Goal: Information Seeking & Learning: Learn about a topic

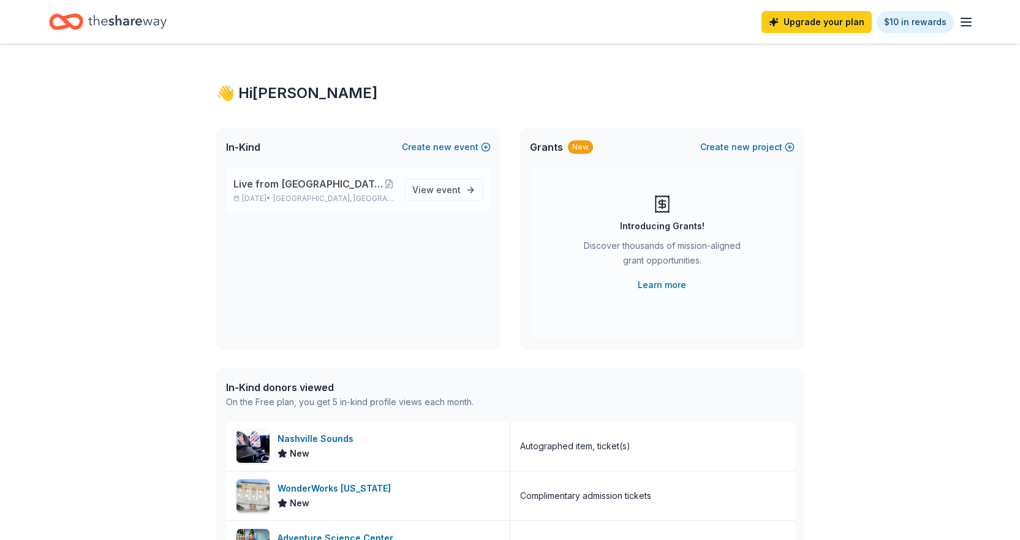
click at [309, 180] on span "Live from [GEOGRAPHIC_DATA]: Valor 4 Veterans Benefiting Folds of Honor" at bounding box center [308, 183] width 151 height 15
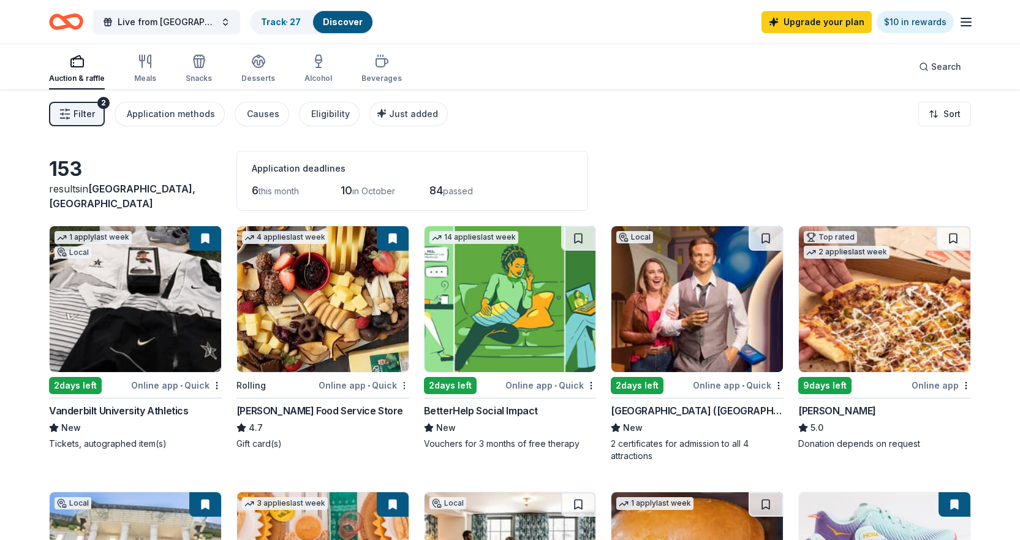
click at [402, 388] on html "Live from [GEOGRAPHIC_DATA]: Valor 4 Veterans Benefiting Folds of Honor Track ·…" at bounding box center [510, 270] width 1020 height 540
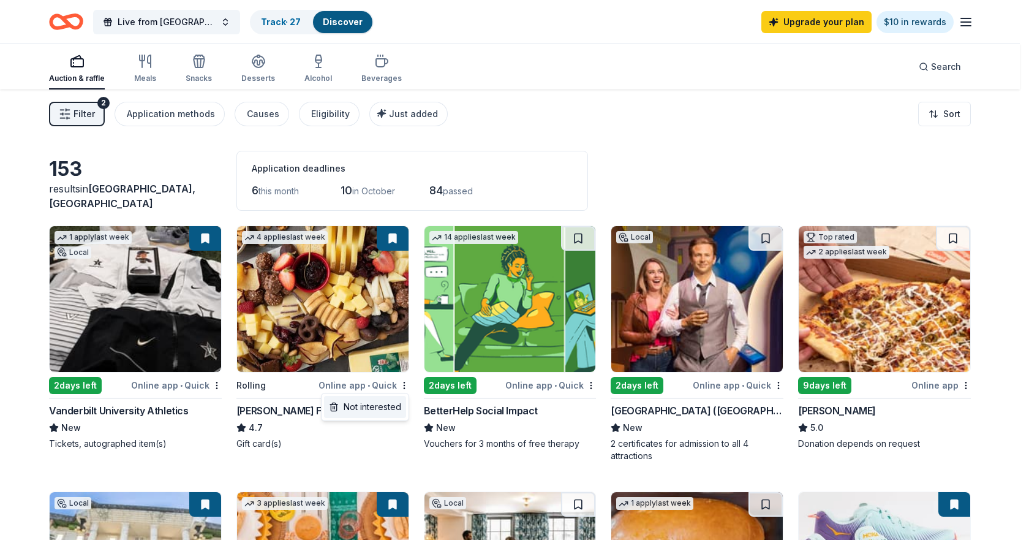
click at [384, 407] on div "Not interested" at bounding box center [365, 407] width 82 height 22
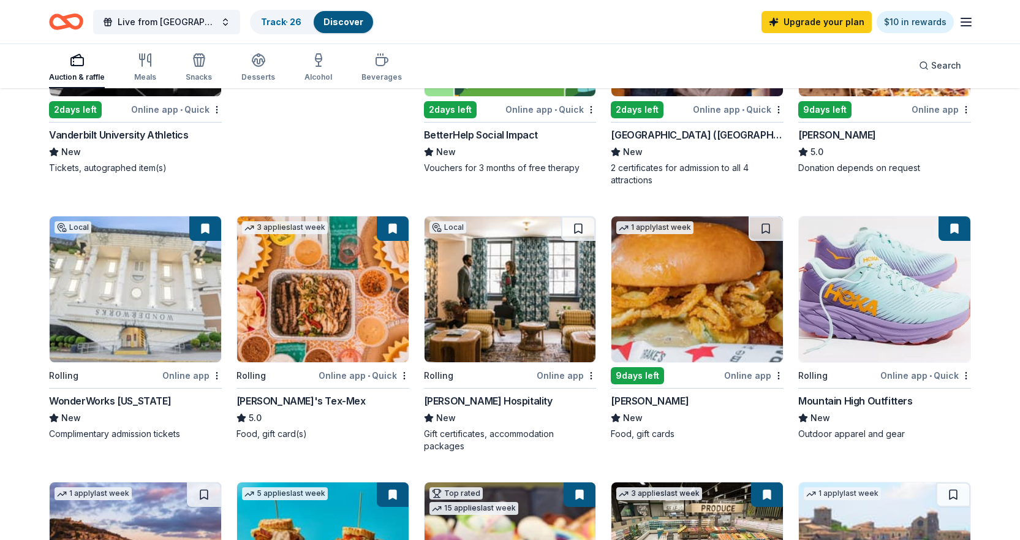
scroll to position [306, 0]
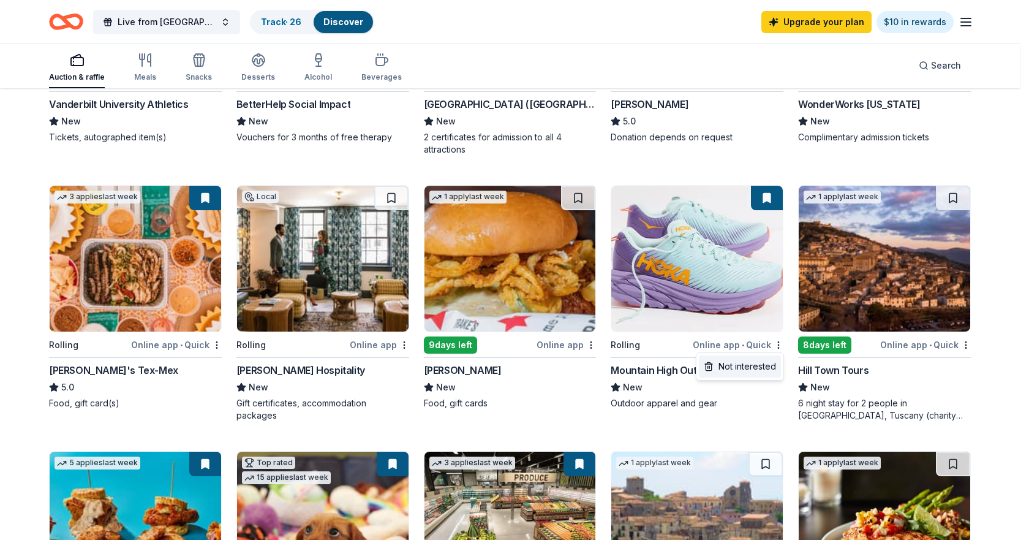
click at [733, 371] on div "Not interested" at bounding box center [740, 366] width 82 height 22
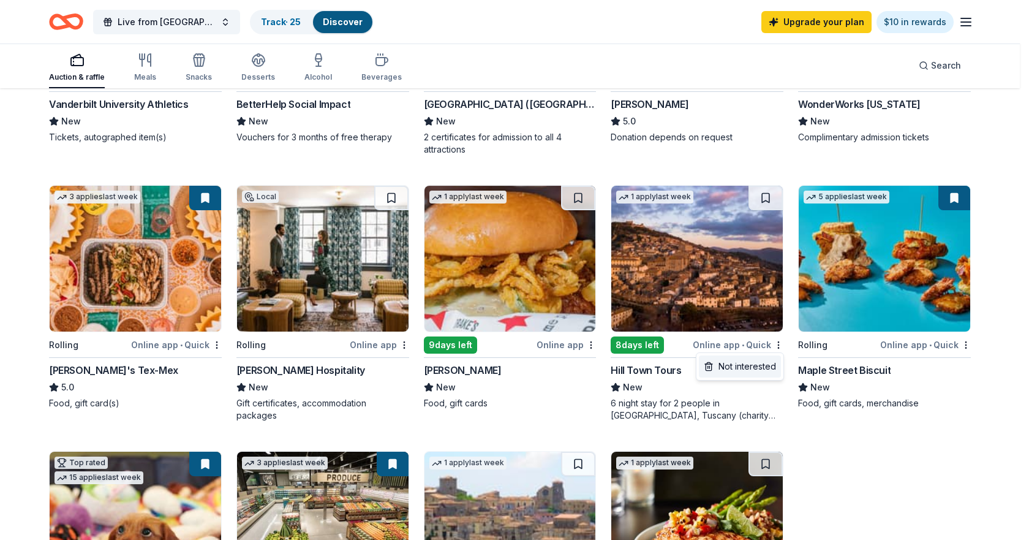
click at [750, 369] on div "Not interested" at bounding box center [740, 366] width 82 height 22
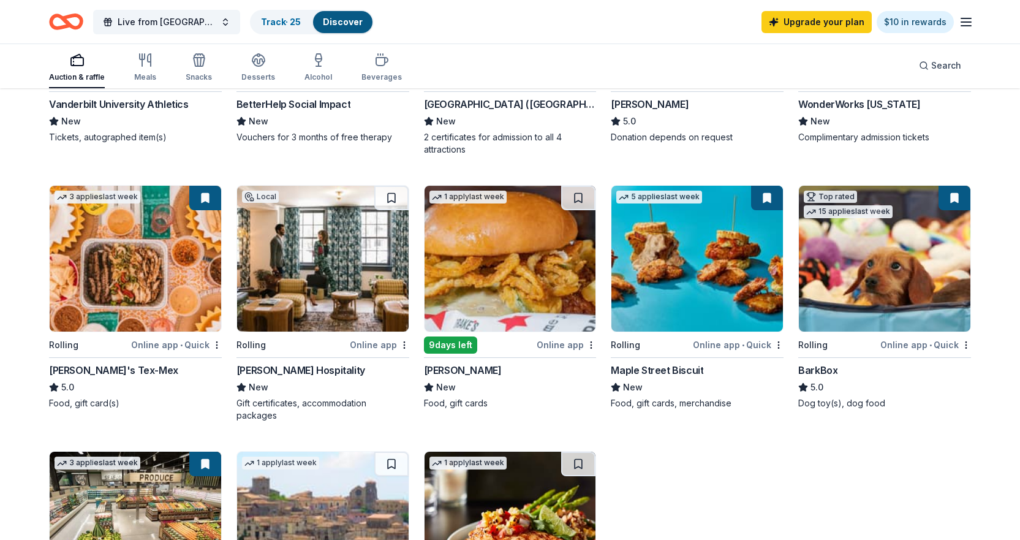
scroll to position [551, 0]
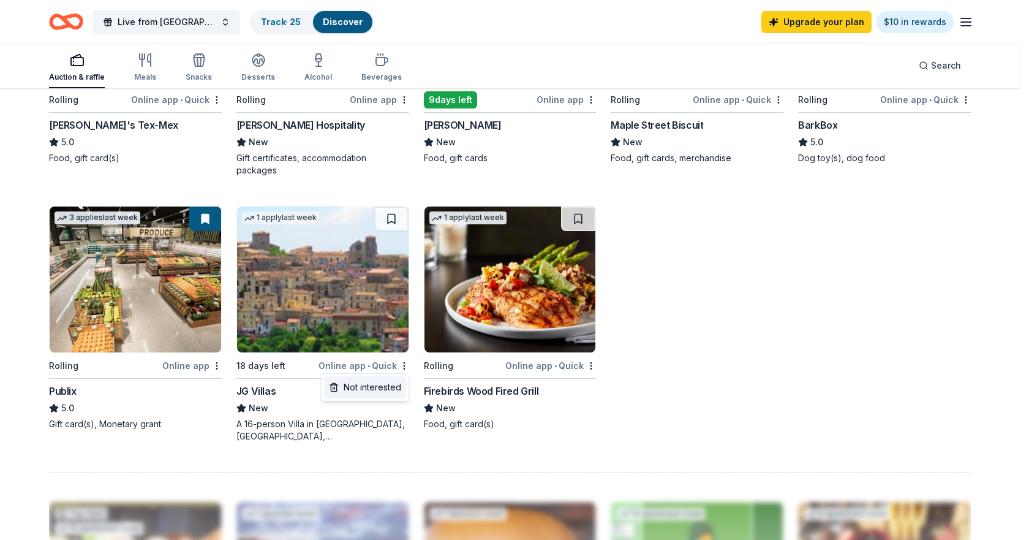
click at [363, 387] on div "Not interested" at bounding box center [365, 387] width 82 height 22
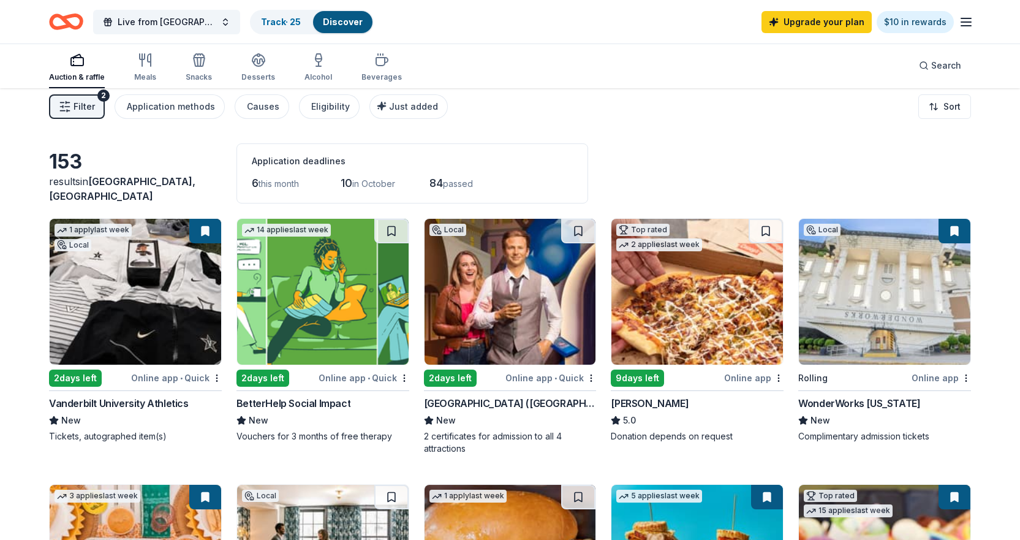
scroll to position [0, 0]
